Goal: Information Seeking & Learning: Learn about a topic

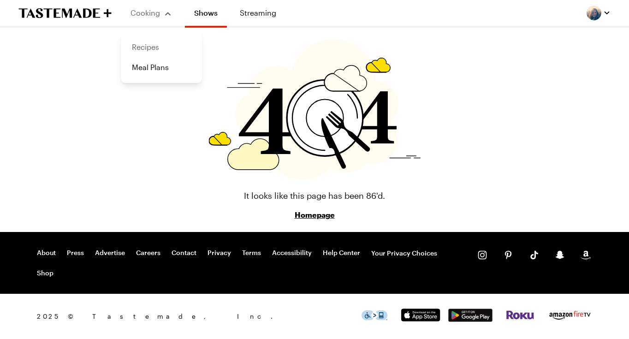
click at [148, 44] on link "Recipes" at bounding box center [161, 47] width 70 height 20
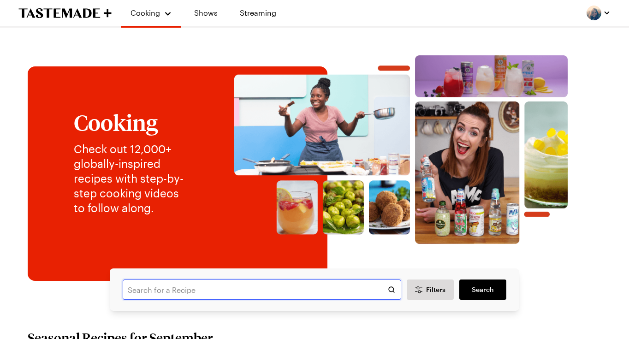
click at [170, 290] on input "text" at bounding box center [262, 289] width 278 height 20
type input "lemonchicken"
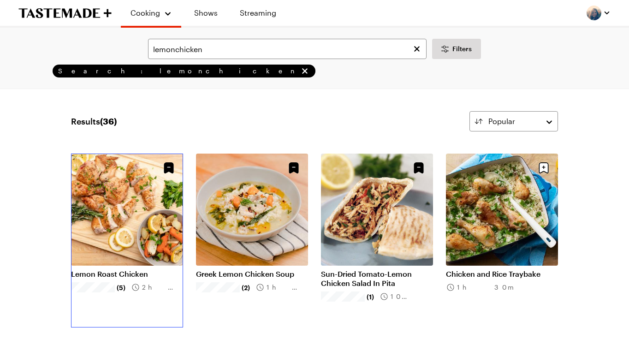
click at [136, 269] on link "Lemon Roast Chicken" at bounding box center [127, 273] width 112 height 9
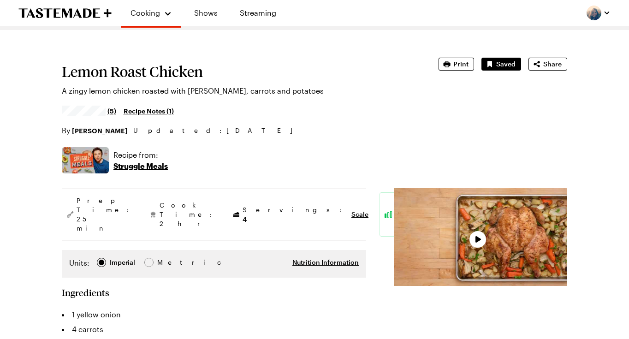
type textarea "x"
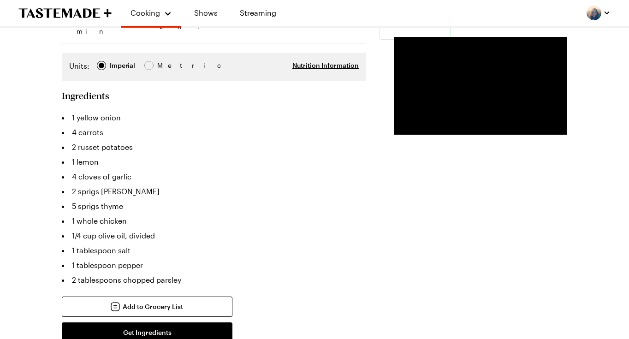
scroll to position [224, 0]
